Goal: Task Accomplishment & Management: Use online tool/utility

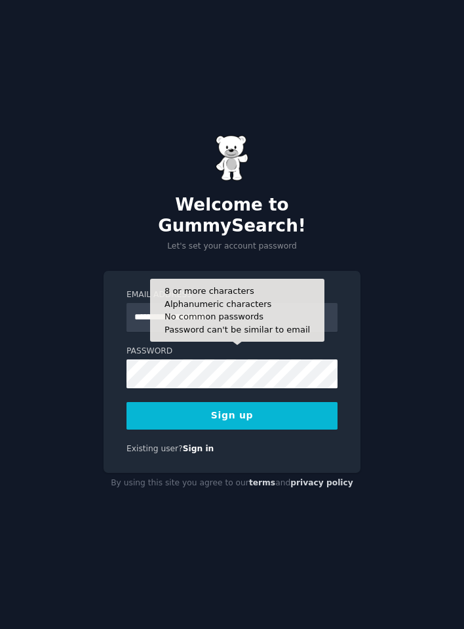
type input "**********"
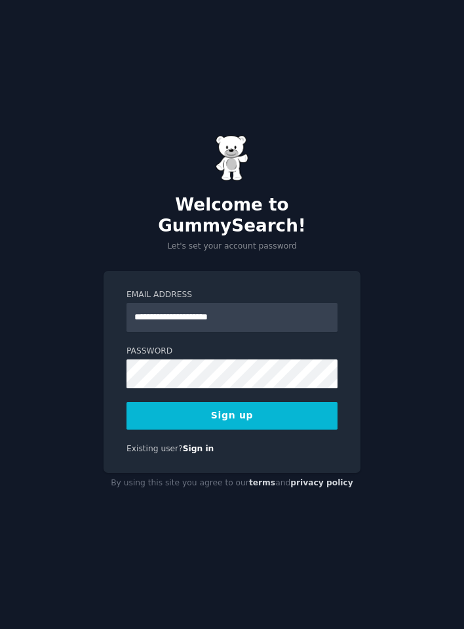
click at [207, 407] on button "Sign up" at bounding box center [231, 416] width 211 height 28
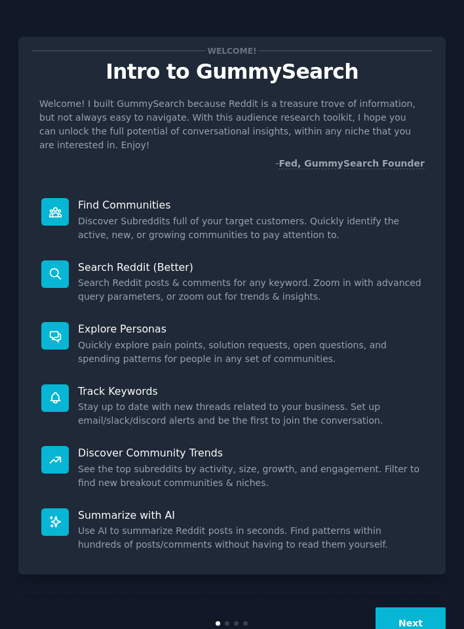
click at [410, 609] on button "Next" at bounding box center [411, 623] width 70 height 32
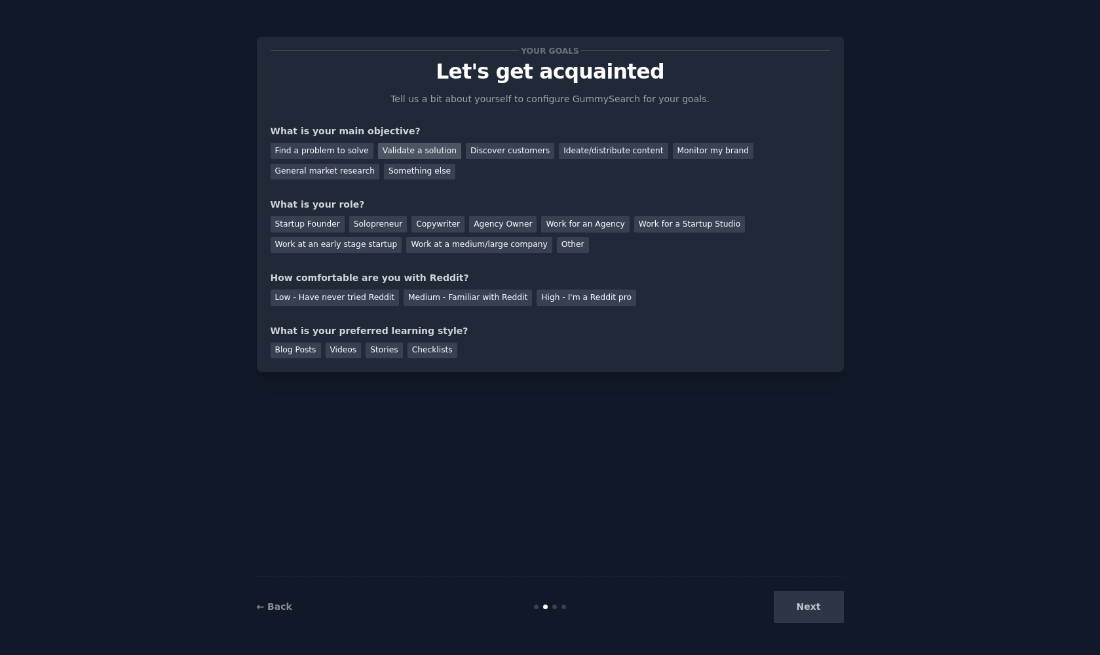
click at [431, 150] on div "Validate a solution" at bounding box center [419, 151] width 83 height 16
click at [463, 155] on div "Discover customers" at bounding box center [510, 151] width 88 height 16
click at [399, 148] on div "Validate a solution" at bounding box center [419, 151] width 83 height 16
click at [463, 153] on div "Discover customers" at bounding box center [510, 151] width 88 height 16
click at [423, 146] on div "Validate a solution" at bounding box center [419, 151] width 83 height 16
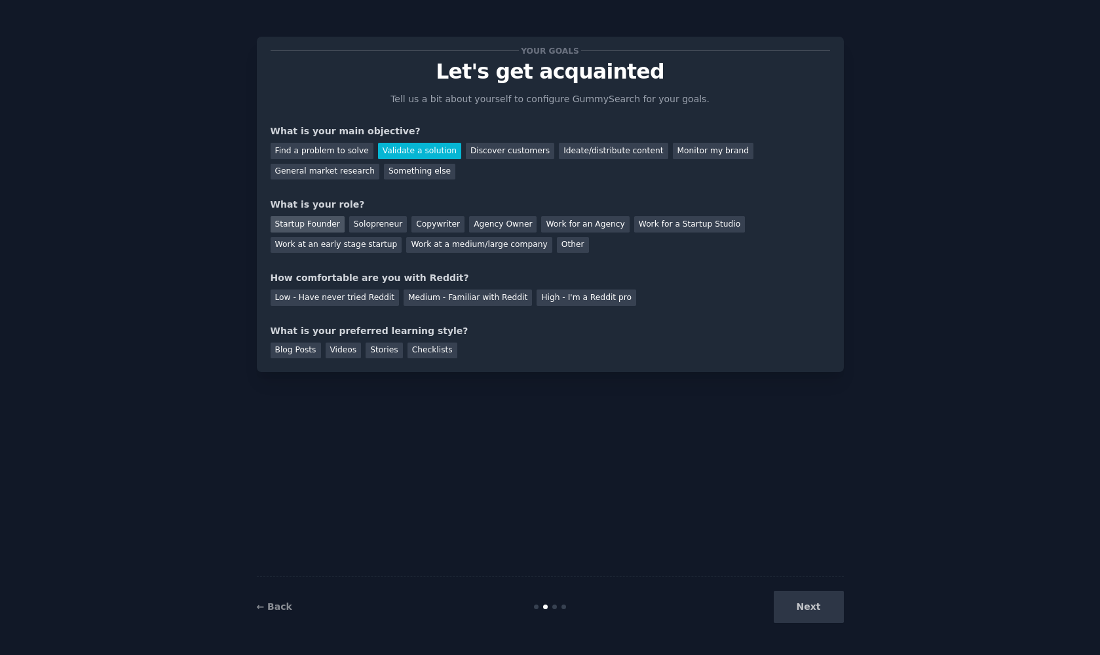
click at [319, 227] on div "Startup Founder" at bounding box center [308, 224] width 74 height 16
click at [364, 223] on div "Solopreneur" at bounding box center [378, 224] width 58 height 16
click at [344, 302] on div "Low - Have never tried Reddit" at bounding box center [335, 298] width 128 height 16
click at [301, 347] on div "Blog Posts" at bounding box center [296, 351] width 50 height 16
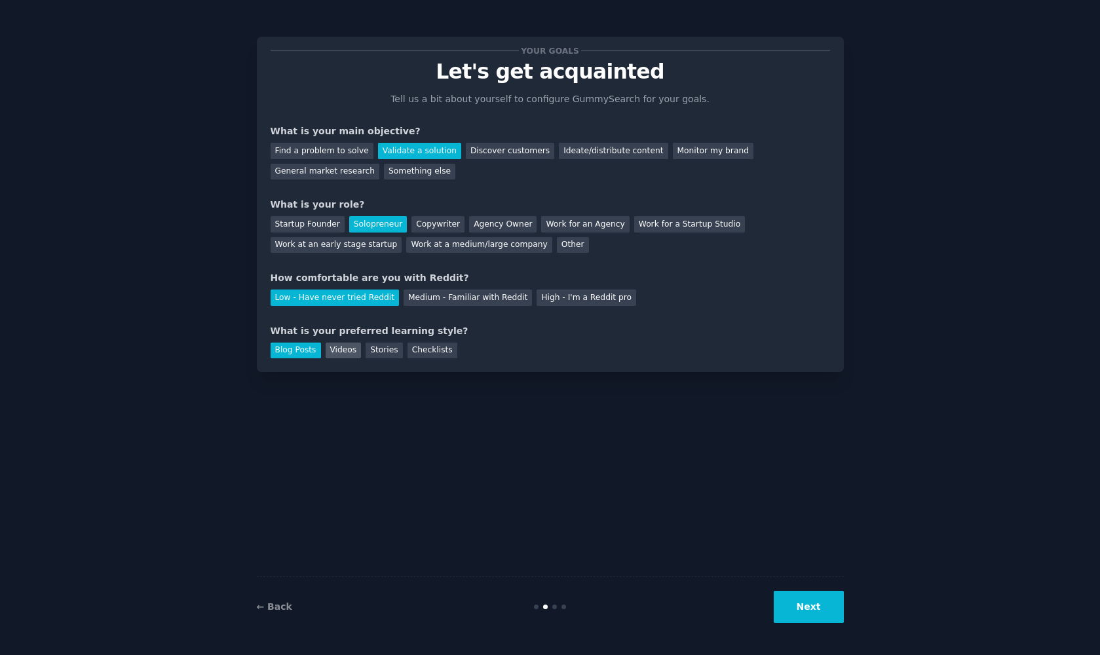
click at [330, 347] on div "Videos" at bounding box center [344, 351] width 36 height 16
drag, startPoint x: 376, startPoint y: 349, endPoint x: 392, endPoint y: 349, distance: 16.4
click at [376, 349] on div "Stories" at bounding box center [384, 351] width 37 height 16
click at [421, 351] on div "Checklists" at bounding box center [433, 351] width 50 height 16
click at [326, 352] on div "Videos" at bounding box center [344, 351] width 36 height 16
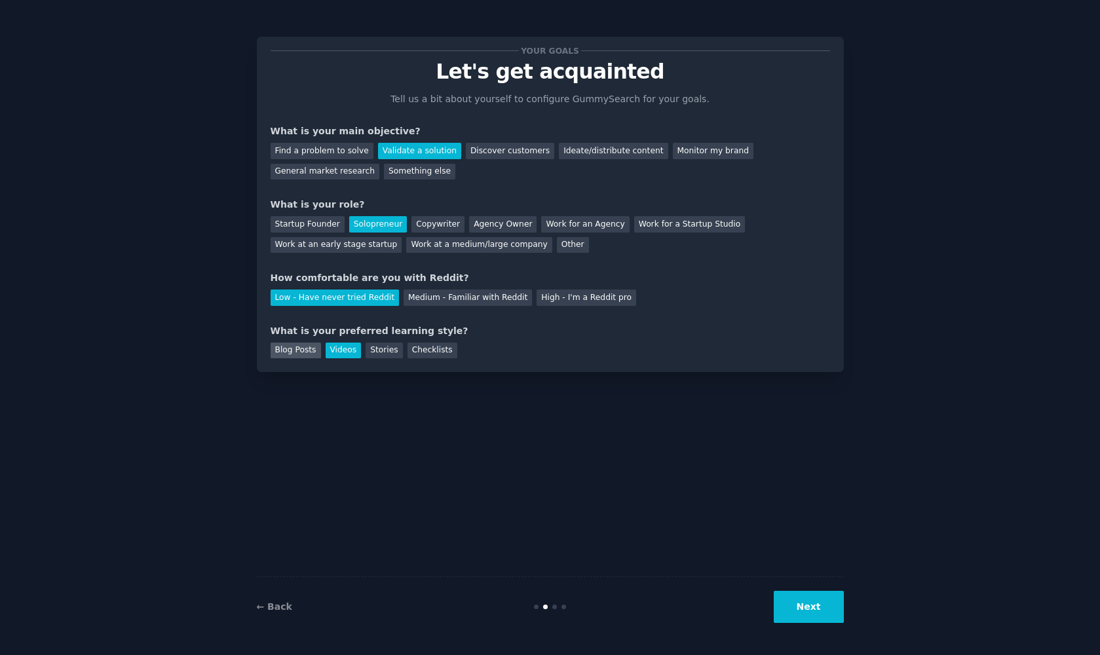
click at [304, 351] on div "Blog Posts" at bounding box center [296, 351] width 50 height 16
click at [463, 602] on button "Next" at bounding box center [809, 607] width 70 height 32
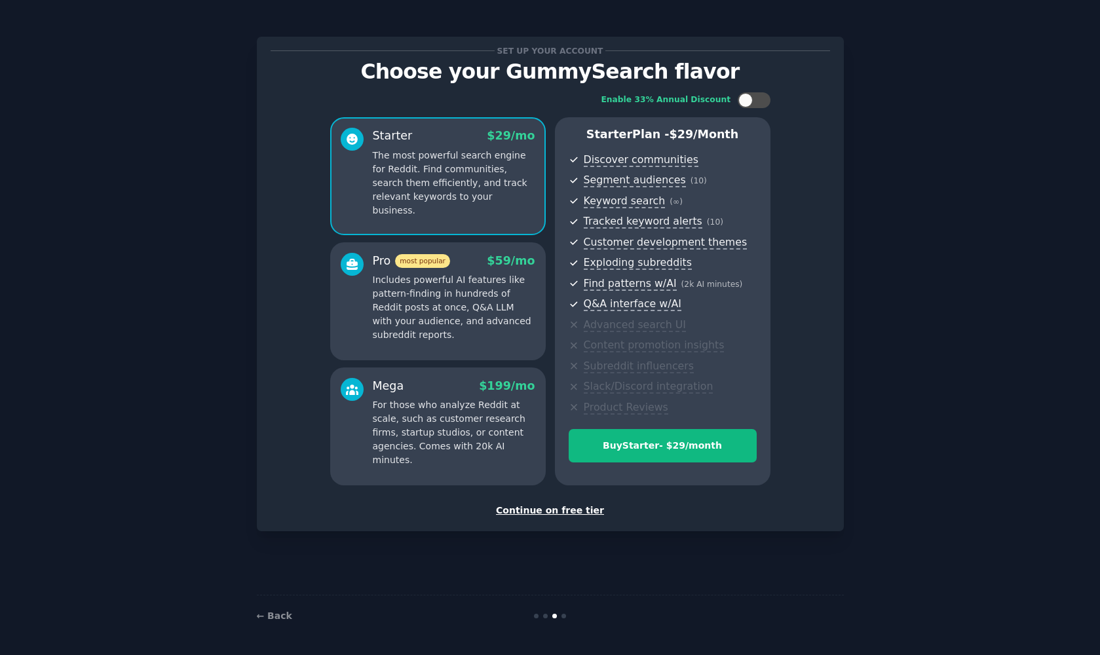
click at [463, 510] on div "Continue on free tier" at bounding box center [551, 511] width 560 height 14
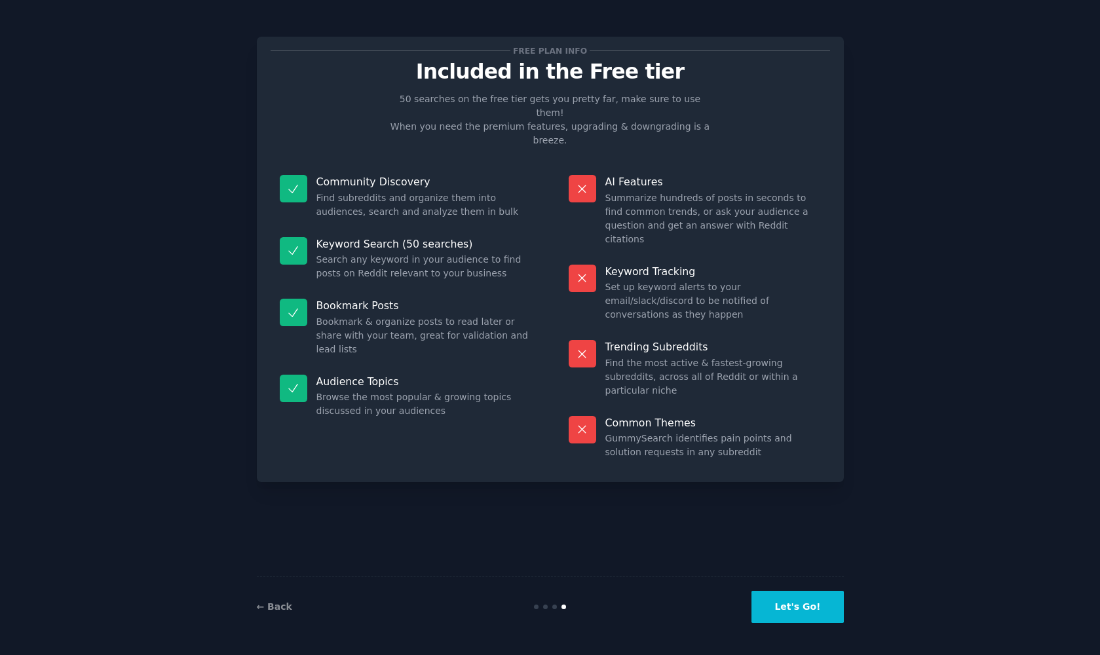
click at [463, 610] on button "Let's Go!" at bounding box center [798, 607] width 92 height 32
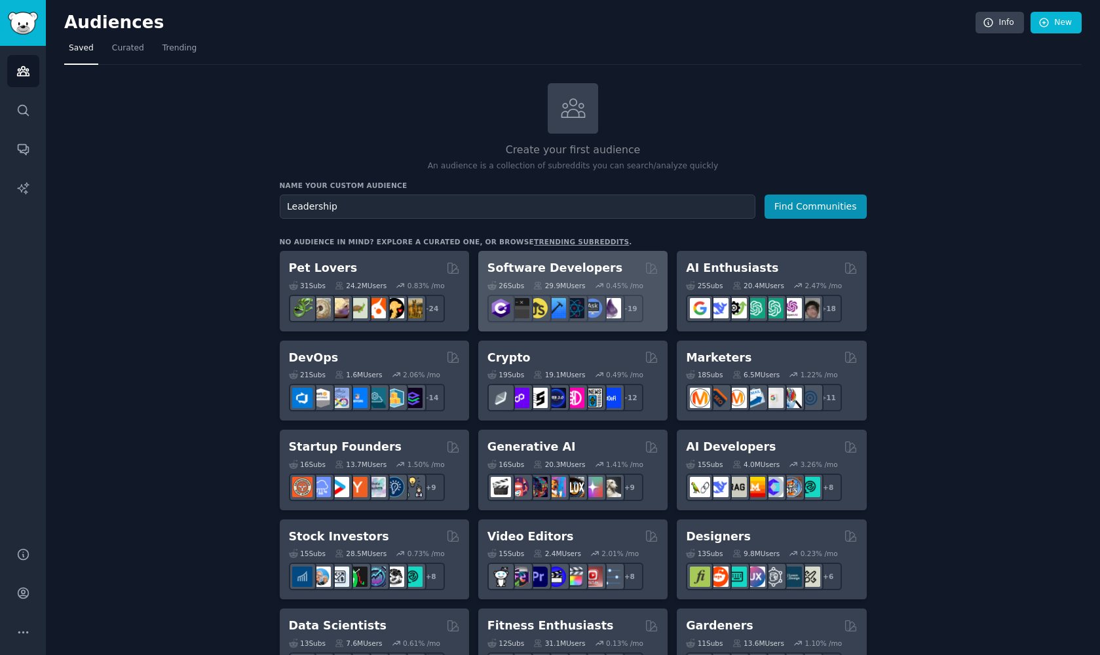
type input "Leadership"
click at [463, 205] on button "Find Communities" at bounding box center [816, 207] width 102 height 24
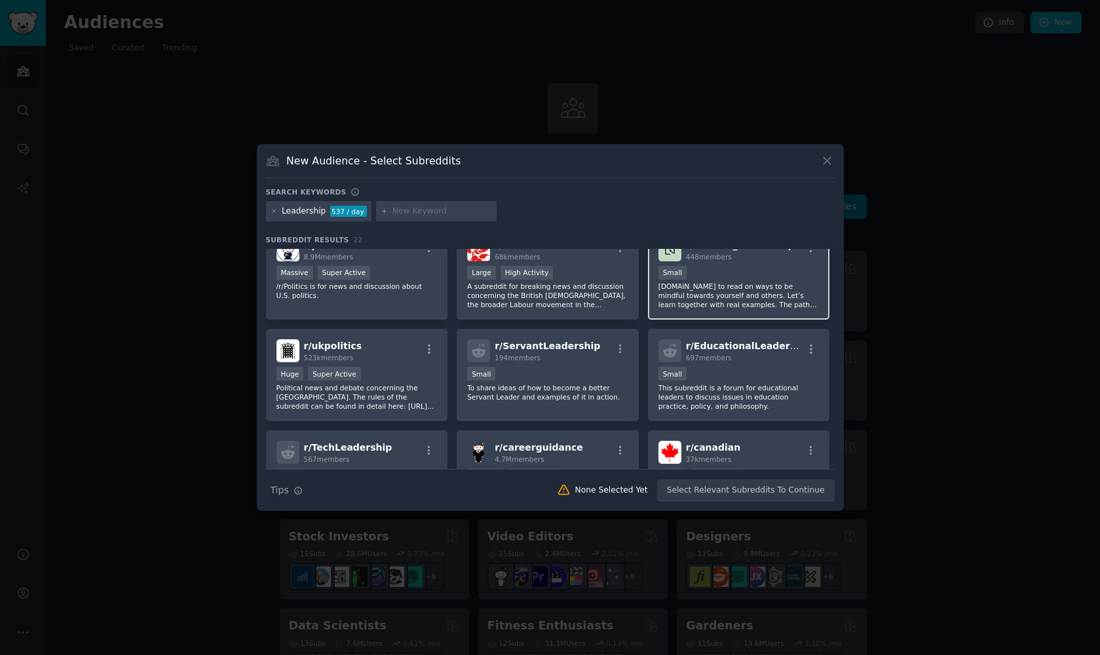
scroll to position [125, 0]
click at [463, 166] on icon at bounding box center [828, 161] width 14 height 14
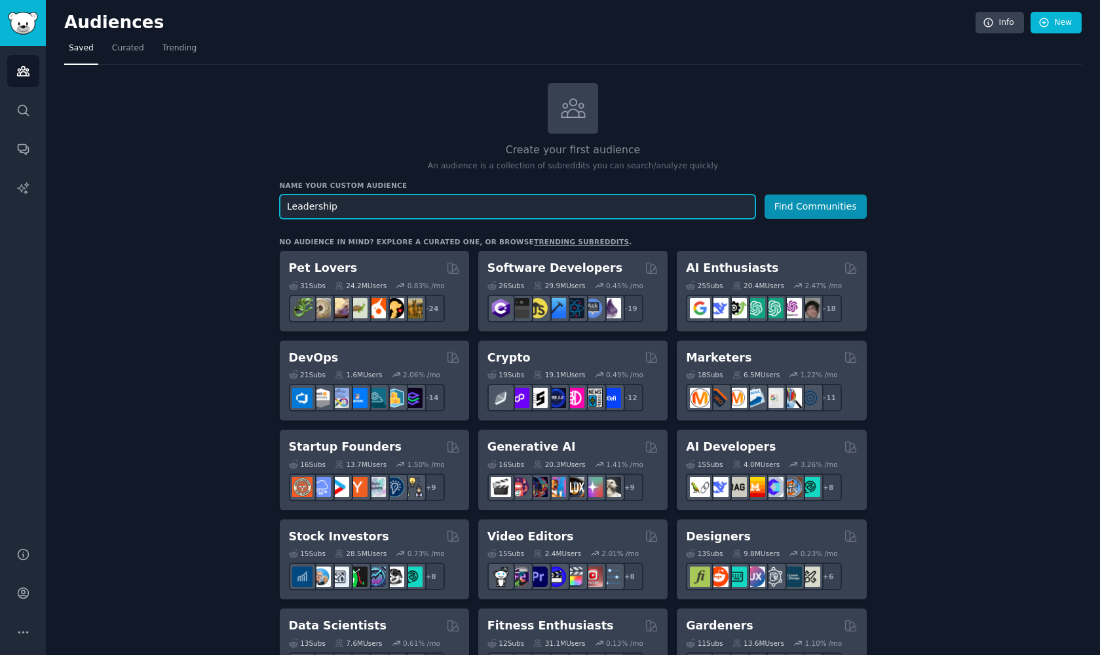
drag, startPoint x: 343, startPoint y: 208, endPoint x: 269, endPoint y: 199, distance: 75.2
type input "relocation"
click at [463, 205] on button "Find Communities" at bounding box center [816, 207] width 102 height 24
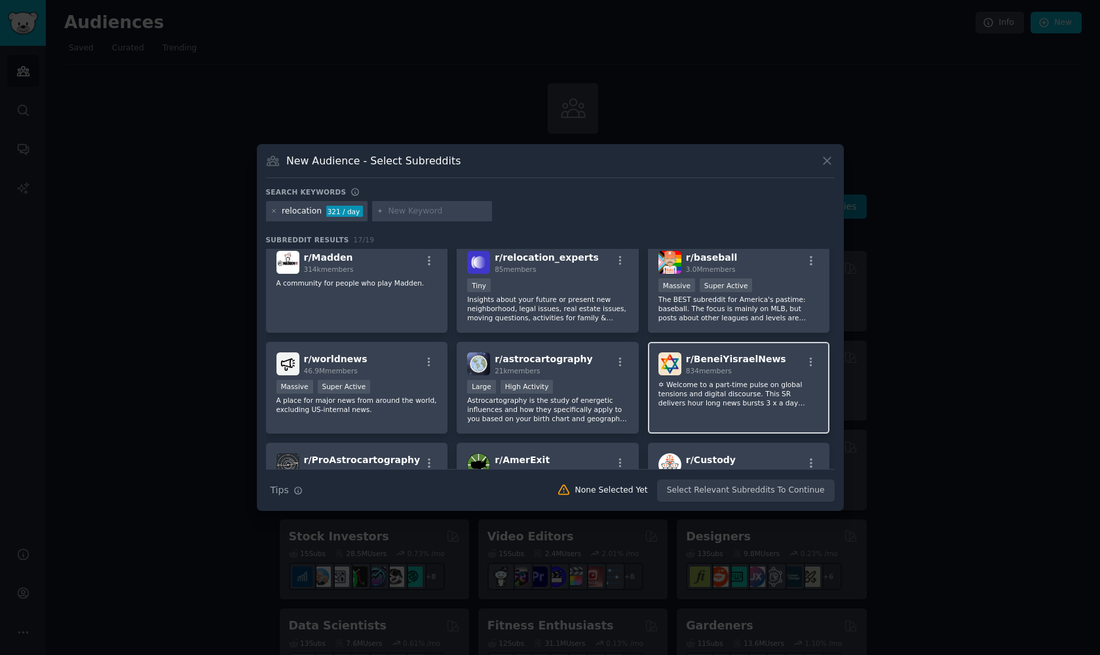
scroll to position [255, 0]
